Goal: Manage account settings

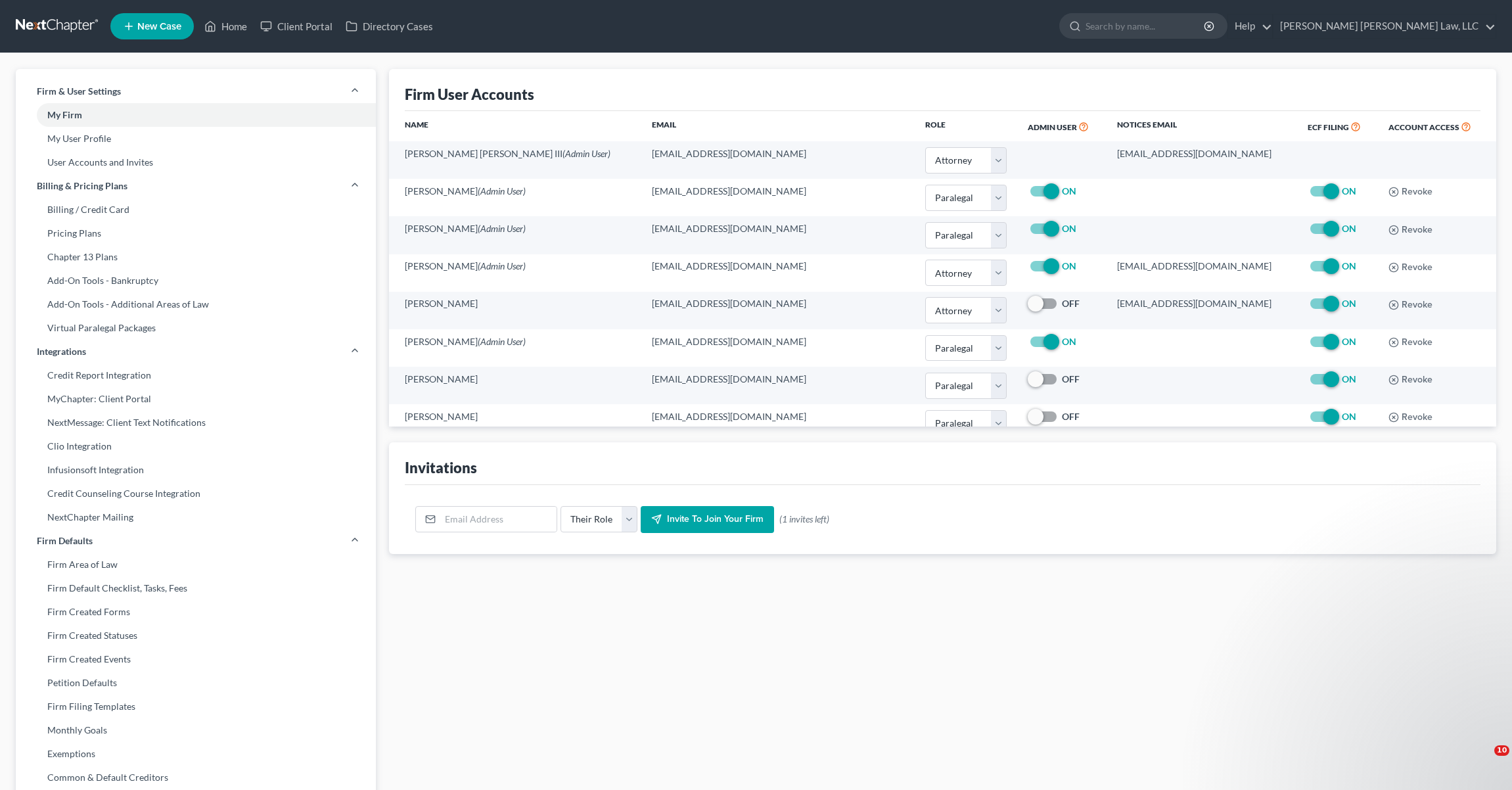
select select "0"
select select "1"
select select "0"
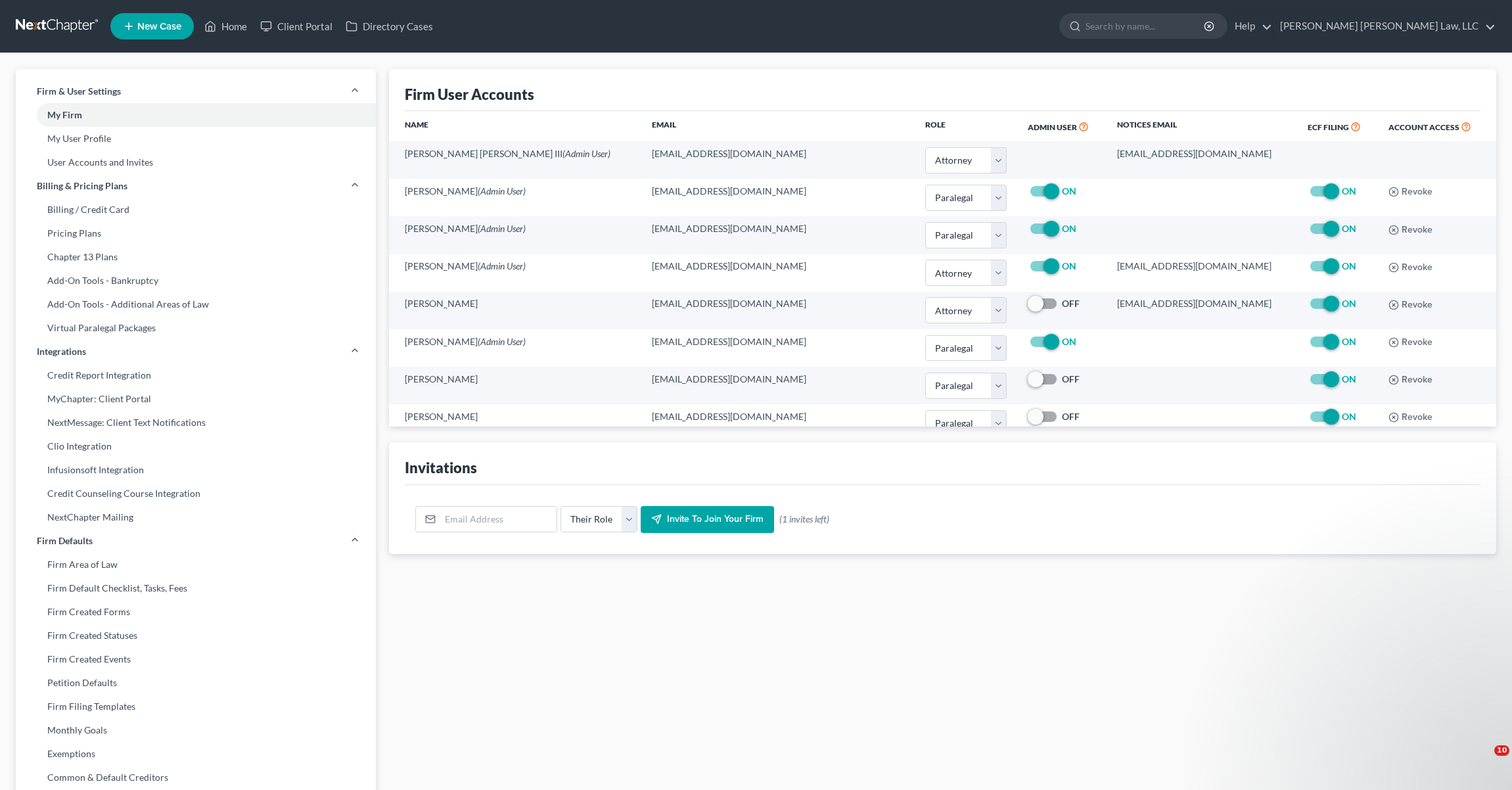
select select "1"
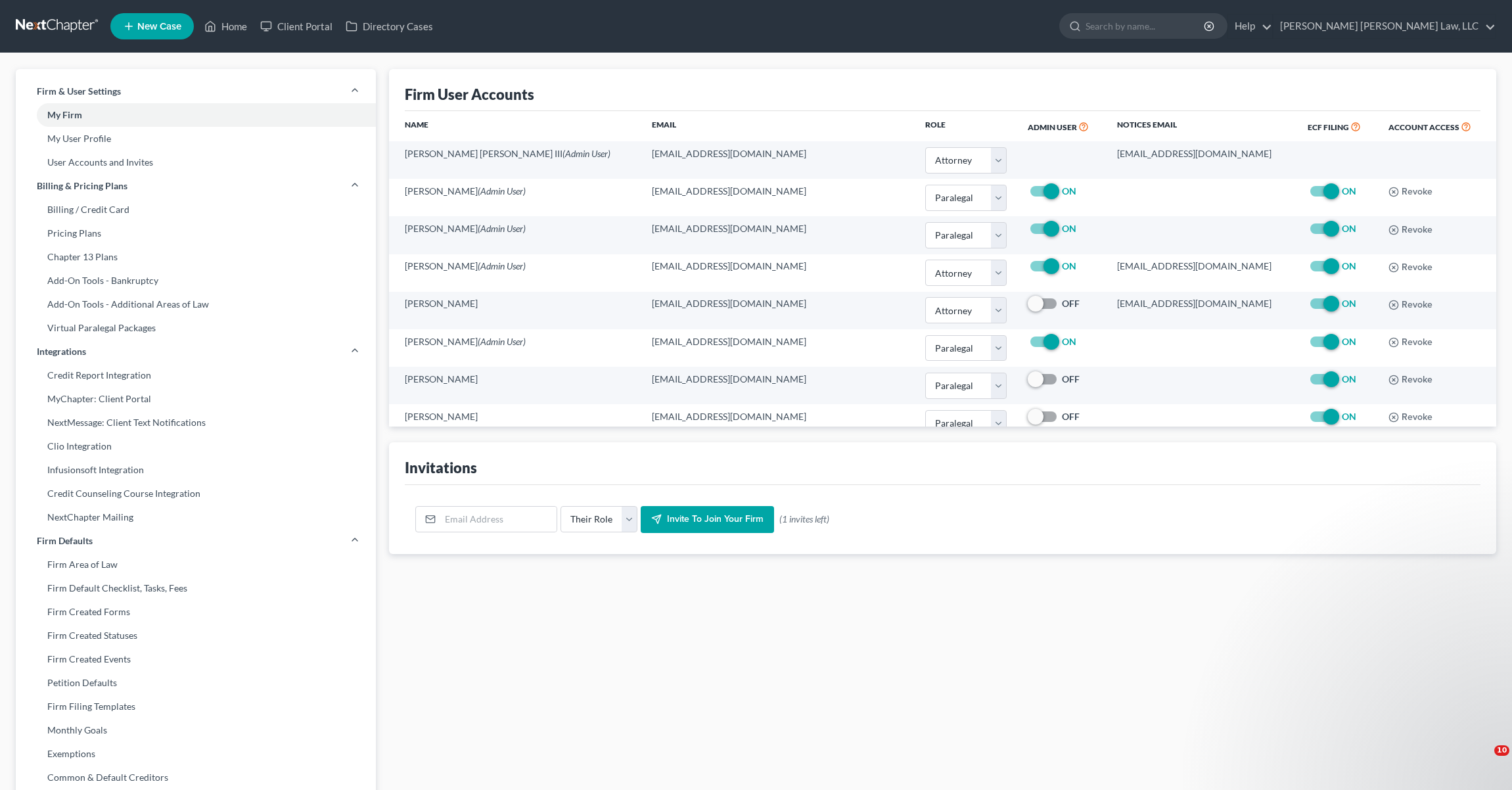
select select "1"
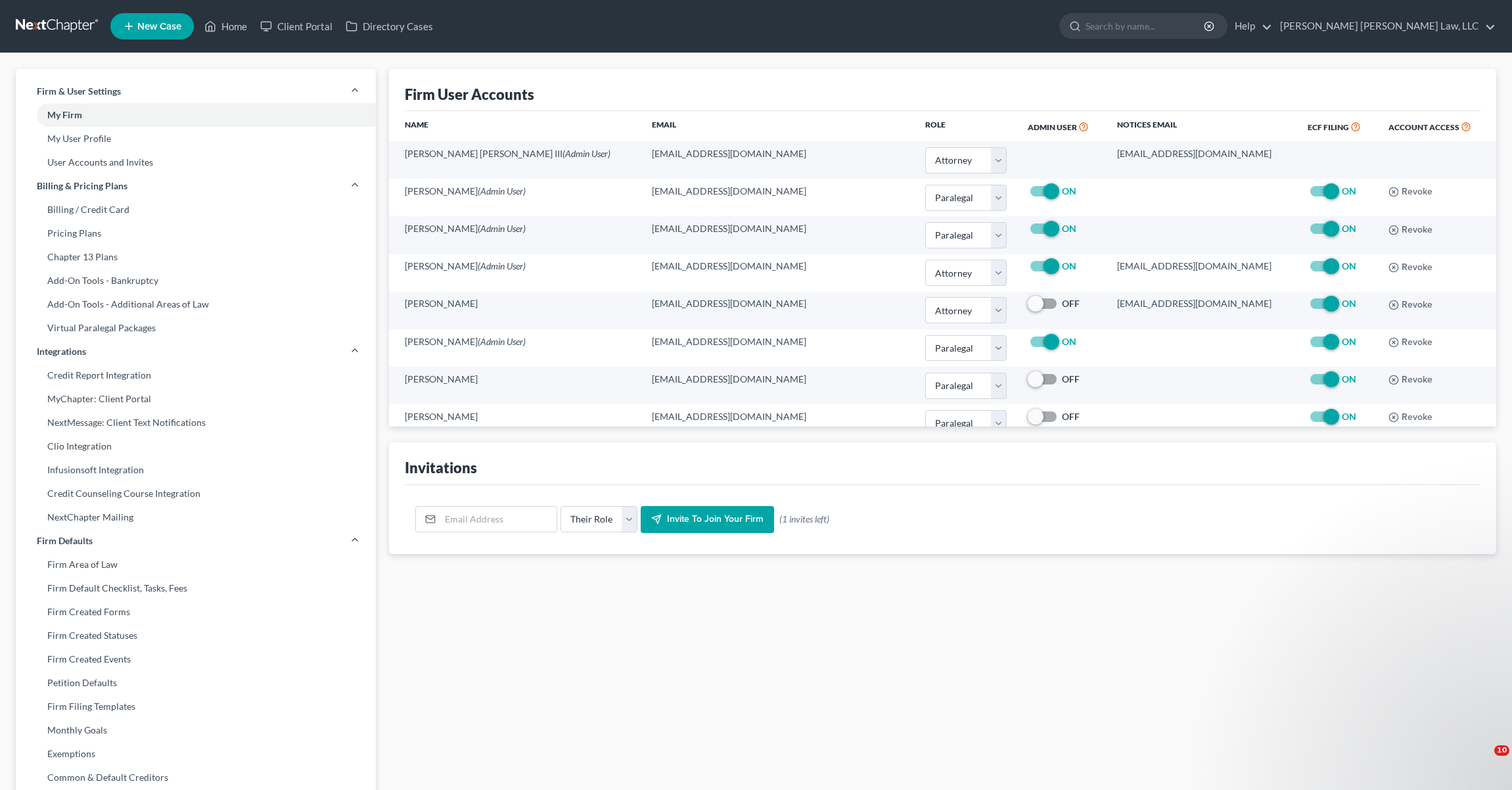
select select "1"
select select "0"
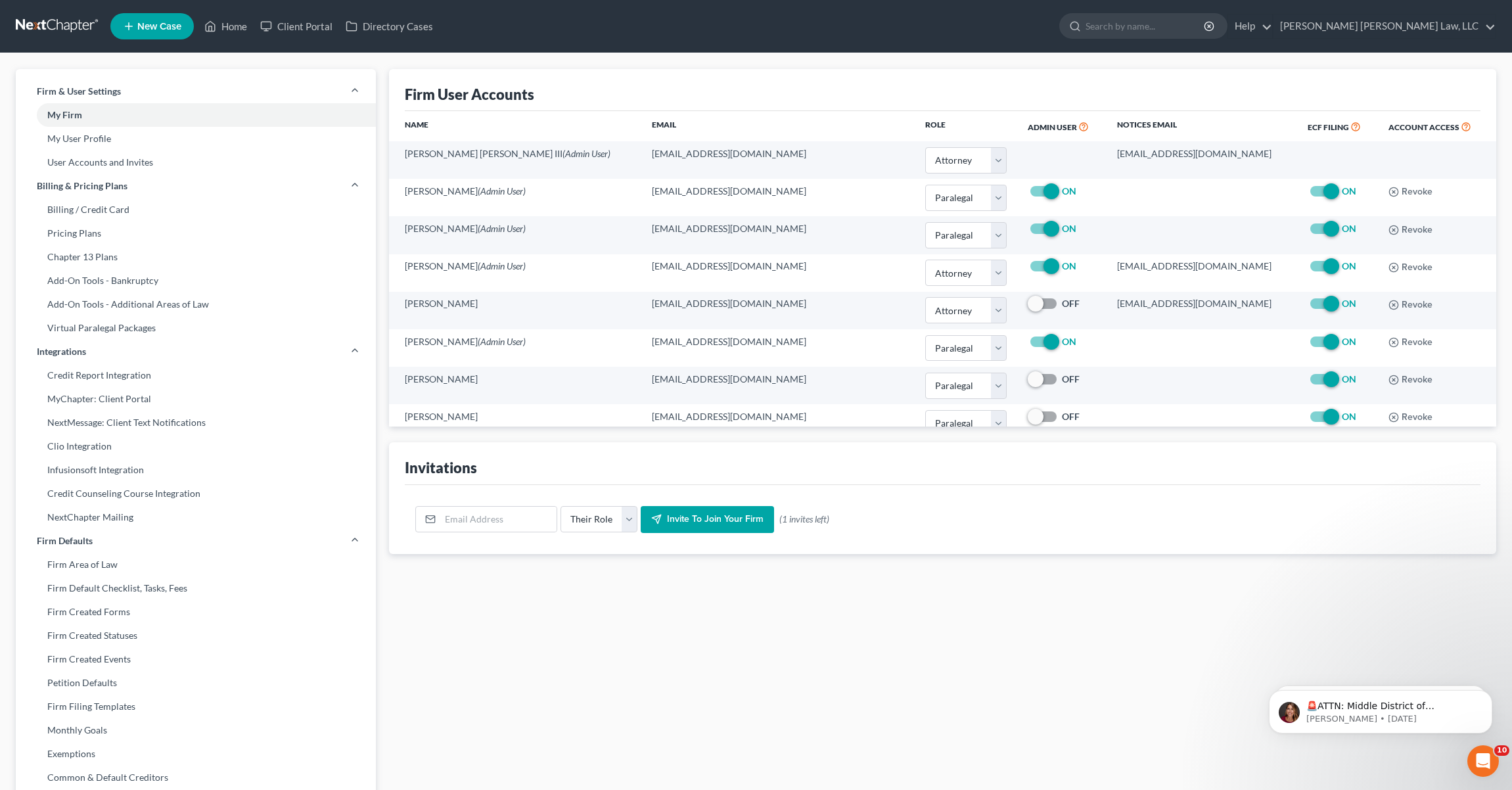
click at [59, 31] on link at bounding box center [58, 26] width 84 height 23
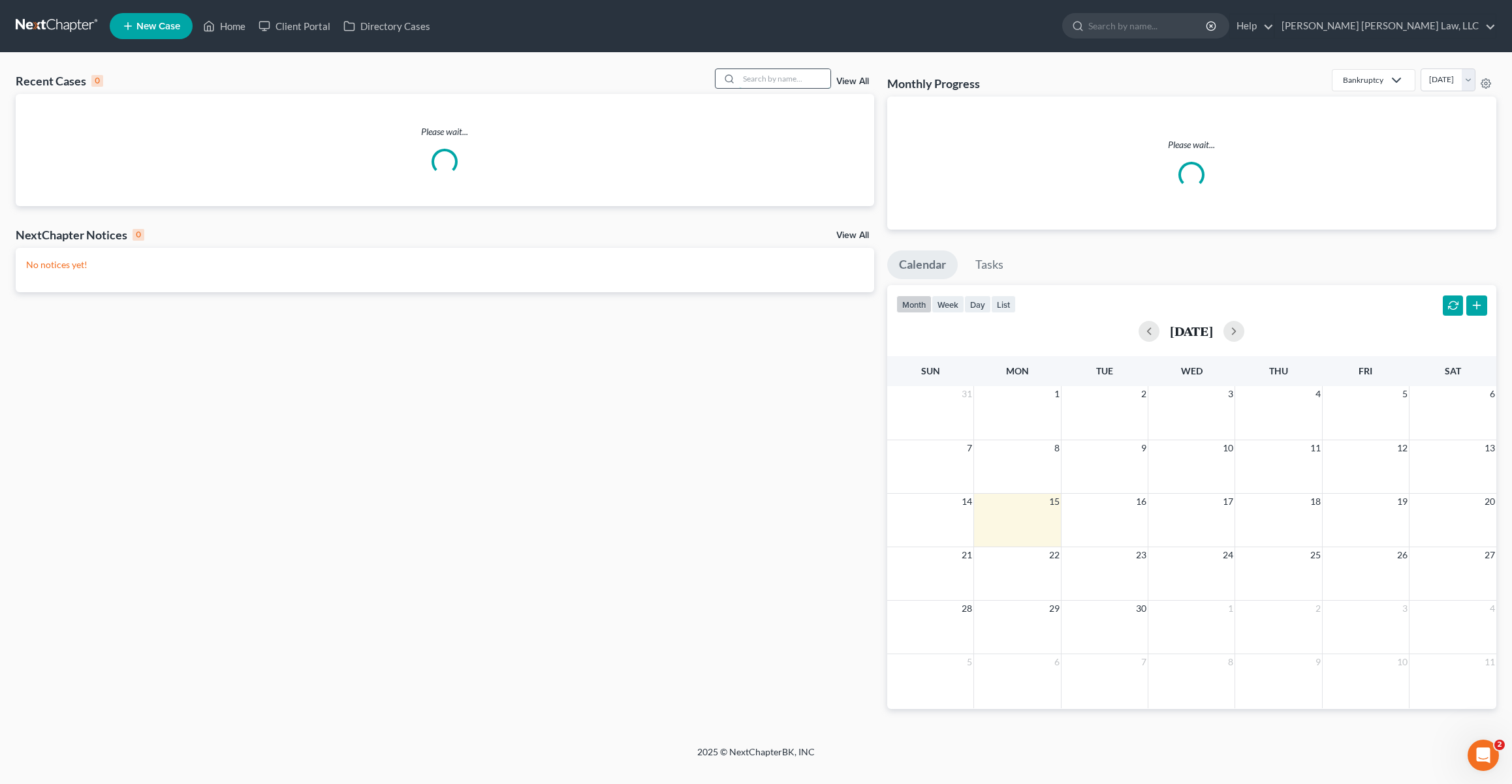
click at [766, 81] on input "search" at bounding box center [784, 79] width 92 height 19
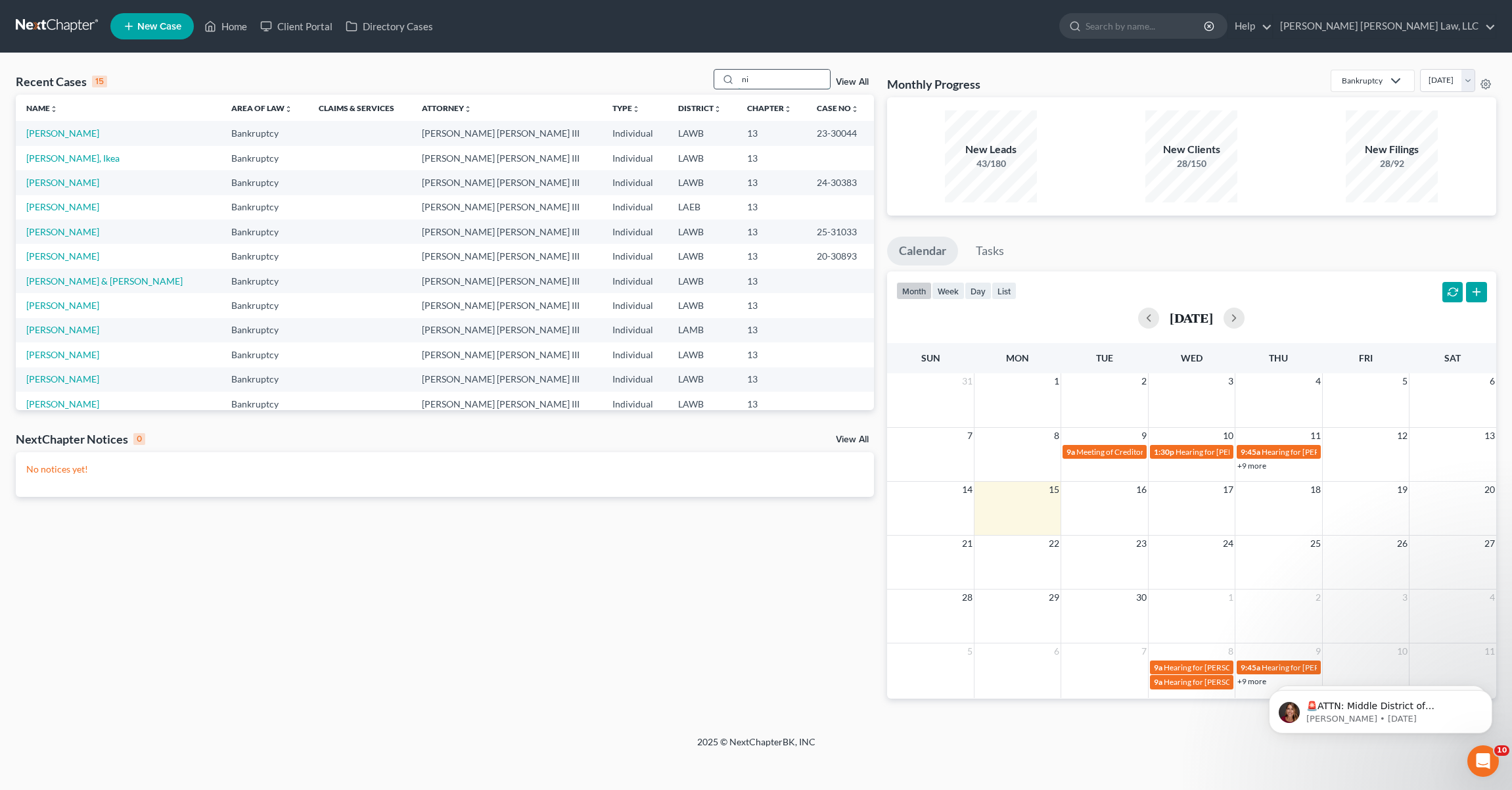
type input "n"
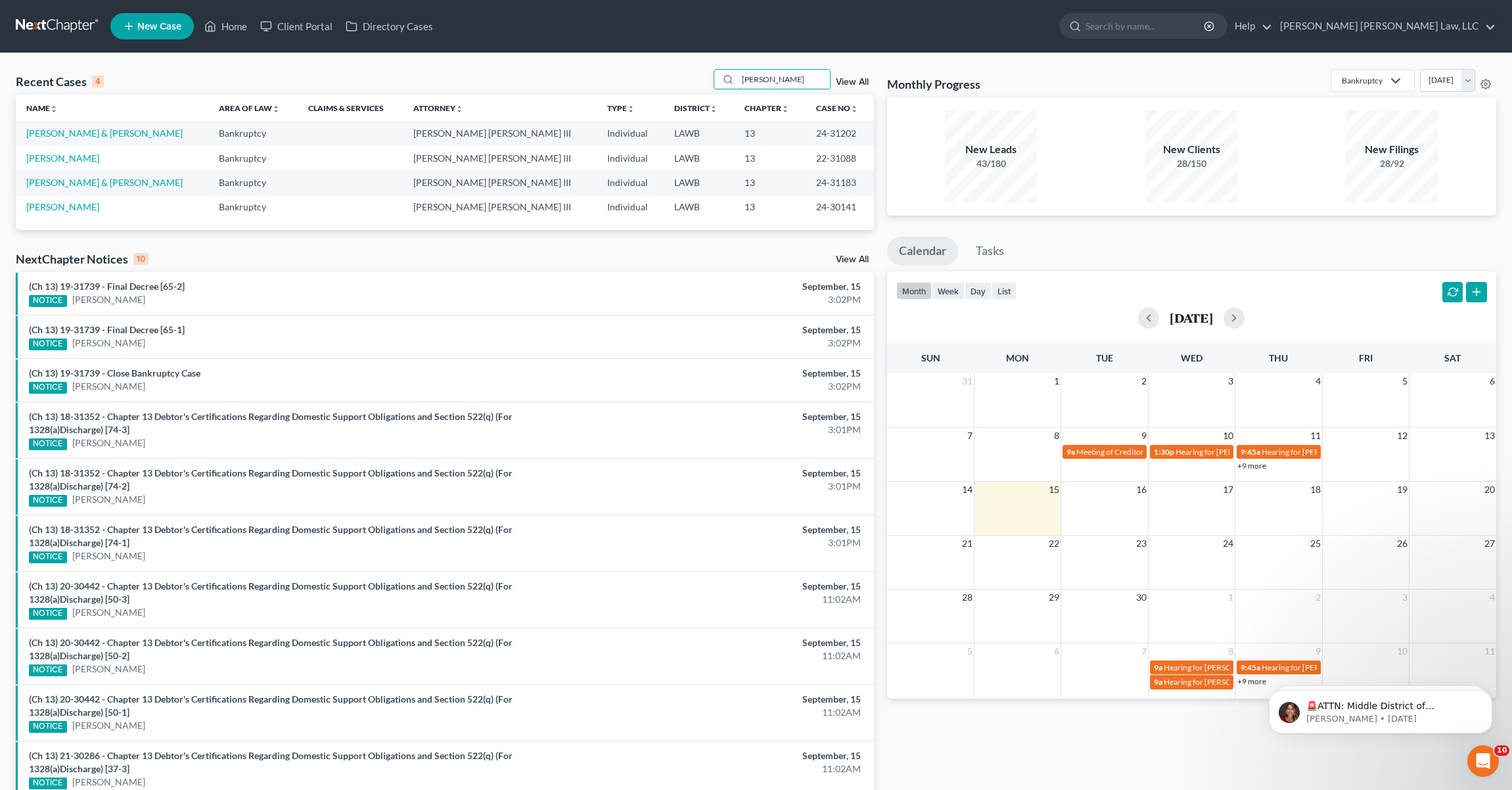
type input "[PERSON_NAME]"
